Goal: Task Accomplishment & Management: Manage account settings

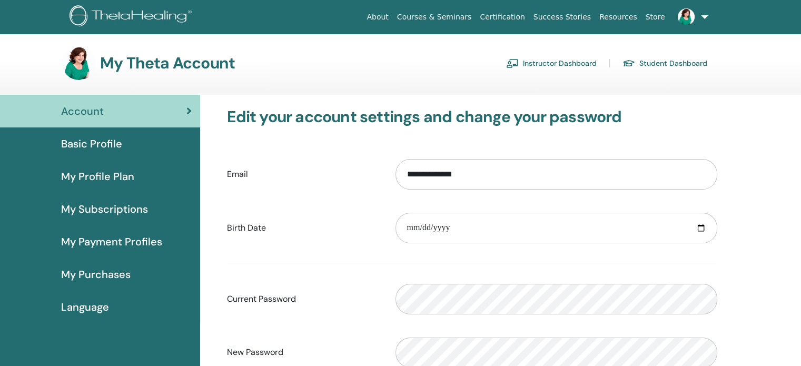
click at [568, 65] on link "Instructor Dashboard" at bounding box center [551, 63] width 91 height 17
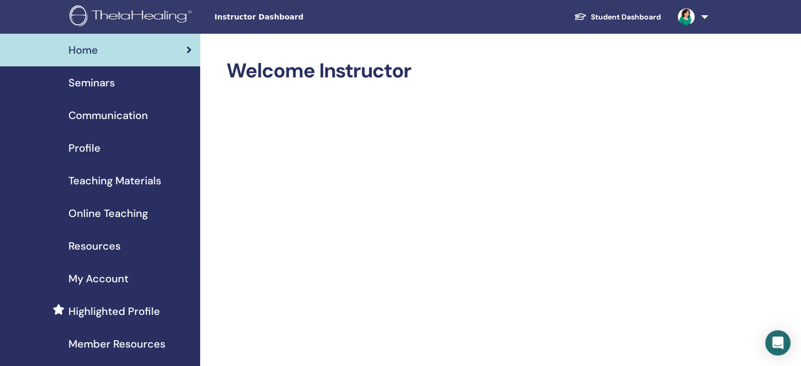
click at [105, 85] on span "Seminars" at bounding box center [91, 83] width 46 height 16
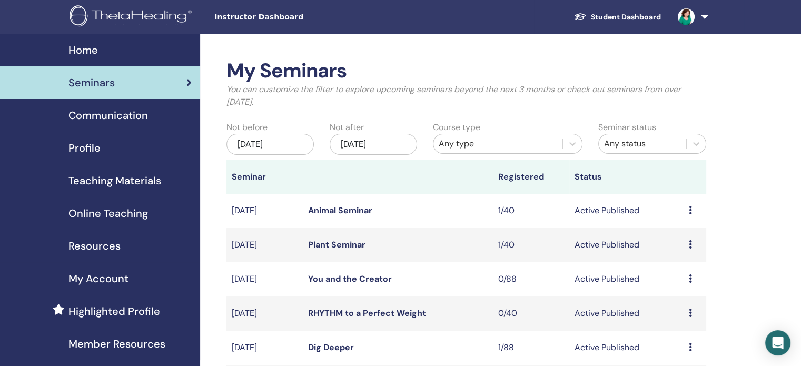
click at [688, 209] on icon at bounding box center [689, 210] width 3 height 8
click at [674, 255] on li "Attendees" at bounding box center [680, 250] width 57 height 16
click at [688, 210] on icon at bounding box center [689, 210] width 3 height 8
click at [688, 253] on link "Attendees" at bounding box center [681, 250] width 40 height 11
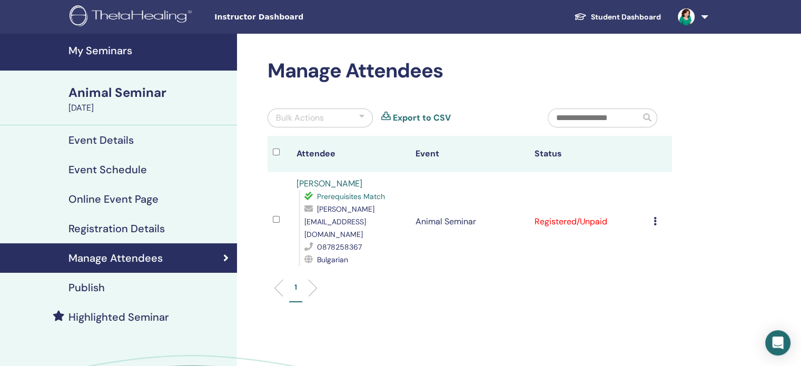
click at [325, 182] on link "Elena Kirova" at bounding box center [329, 183] width 66 height 11
